Goal: Transaction & Acquisition: Purchase product/service

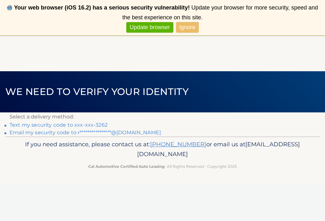
click at [68, 125] on link "Text my security code to xxx-xxx-3262" at bounding box center [59, 125] width 98 height 6
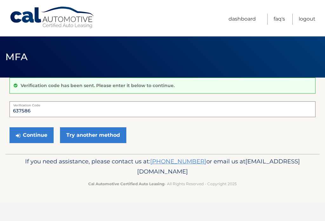
type input "637586"
click at [36, 135] on button "Continue" at bounding box center [32, 136] width 44 height 16
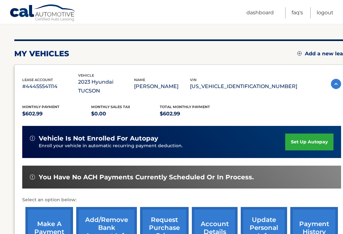
scroll to position [68, 0]
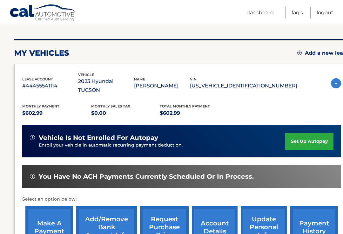
click at [53, 217] on link "make a payment" at bounding box center [49, 227] width 48 height 42
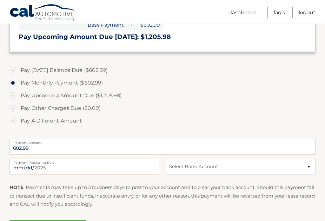
scroll to position [182, 0]
click at [305, 166] on select "Select Bank Account Checking HERITAGE FINANCIAL C.U. *****0038 Checking [PERSON…" at bounding box center [241, 167] width 150 height 16
select select "NDA5Y2M2MjctYjZlMC00NGI2LWE5NDgtMjBmODAyZjI2ODc4"
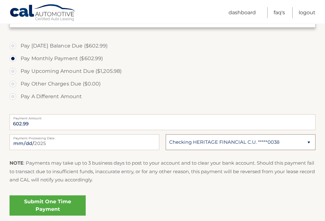
scroll to position [206, 0]
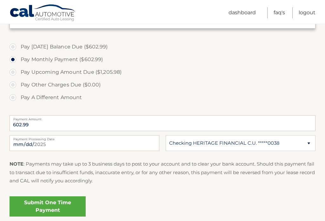
click at [66, 204] on link "Submit One Time Payment" at bounding box center [48, 207] width 76 height 20
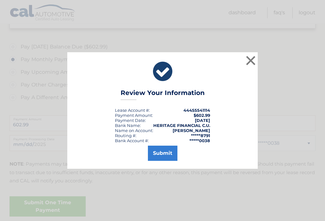
click at [163, 156] on button "Submit" at bounding box center [163, 153] width 30 height 15
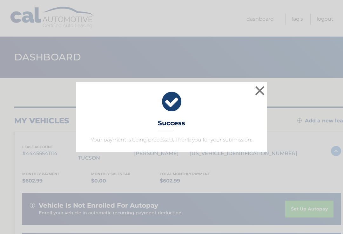
click at [258, 89] on button "×" at bounding box center [259, 90] width 13 height 13
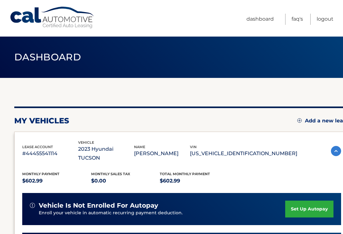
click at [330, 23] on link "Logout" at bounding box center [324, 19] width 17 height 11
